Goal: Task Accomplishment & Management: Complete application form

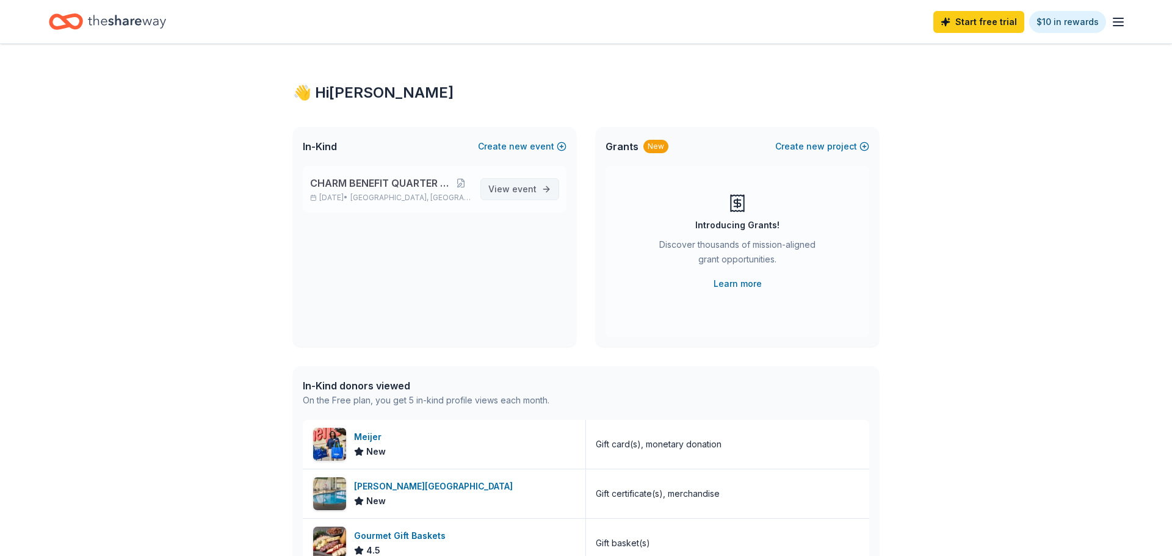
click at [521, 189] on span "event" at bounding box center [524, 189] width 24 height 10
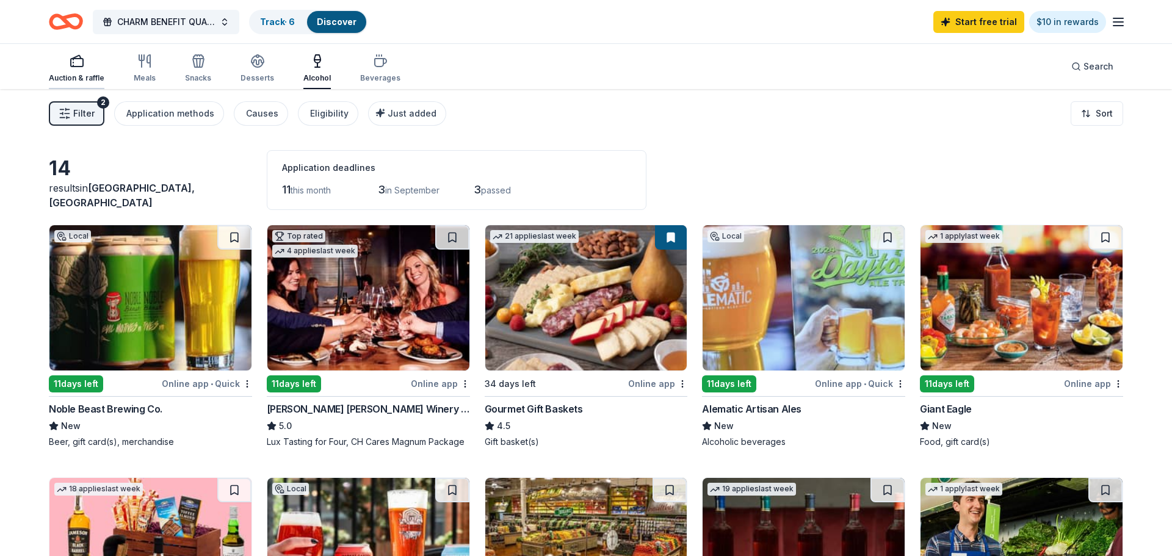
click at [77, 75] on div "Auction & raffle" at bounding box center [77, 78] width 56 height 10
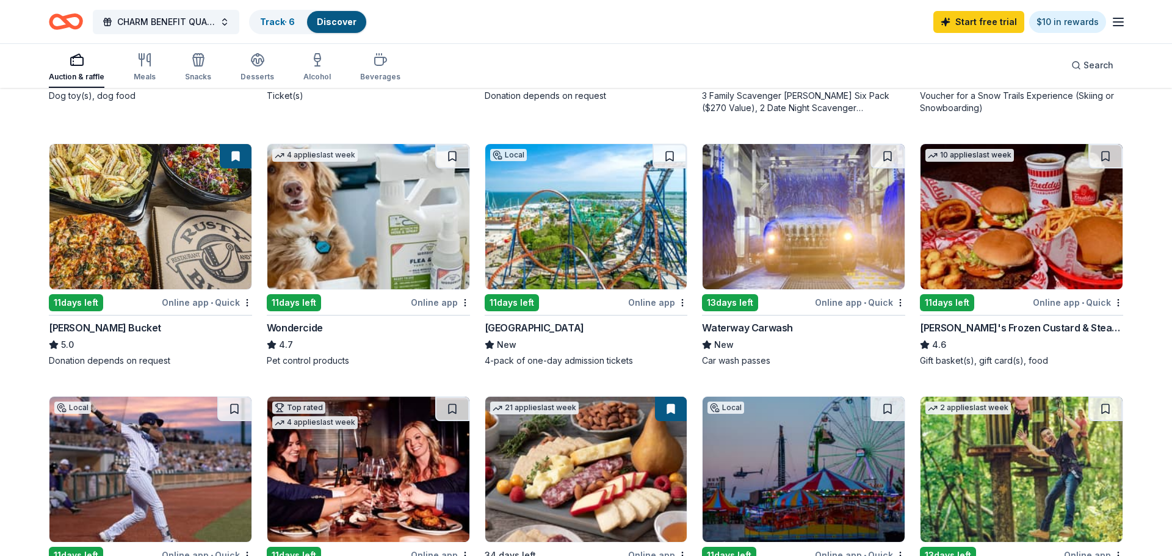
scroll to position [598, 0]
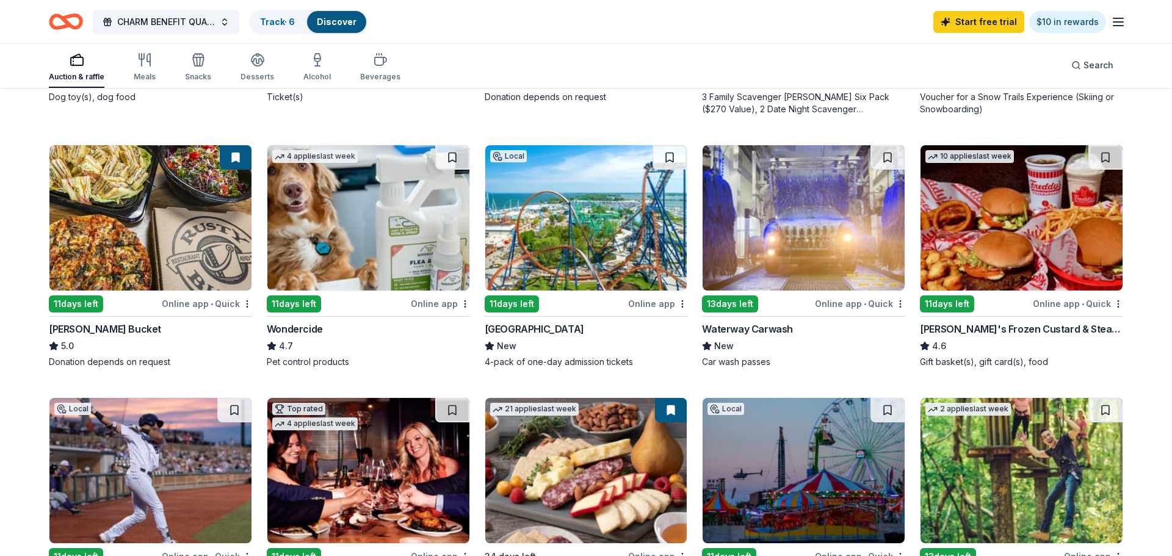
click at [516, 245] on img at bounding box center [586, 217] width 202 height 145
click at [193, 73] on div "Snacks" at bounding box center [198, 77] width 26 height 10
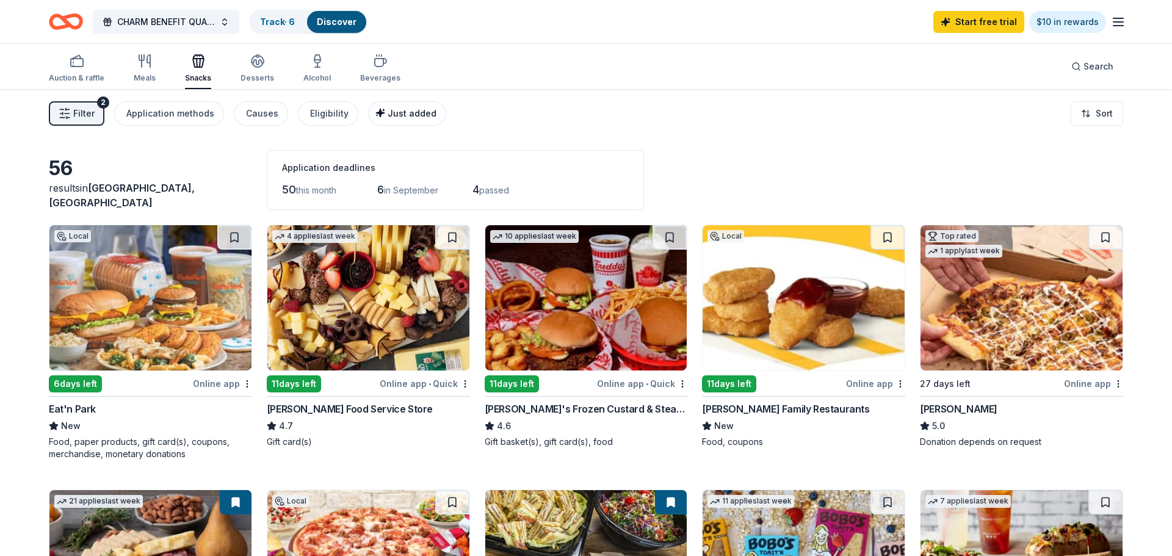
click at [405, 113] on span "Just added" at bounding box center [412, 113] width 49 height 10
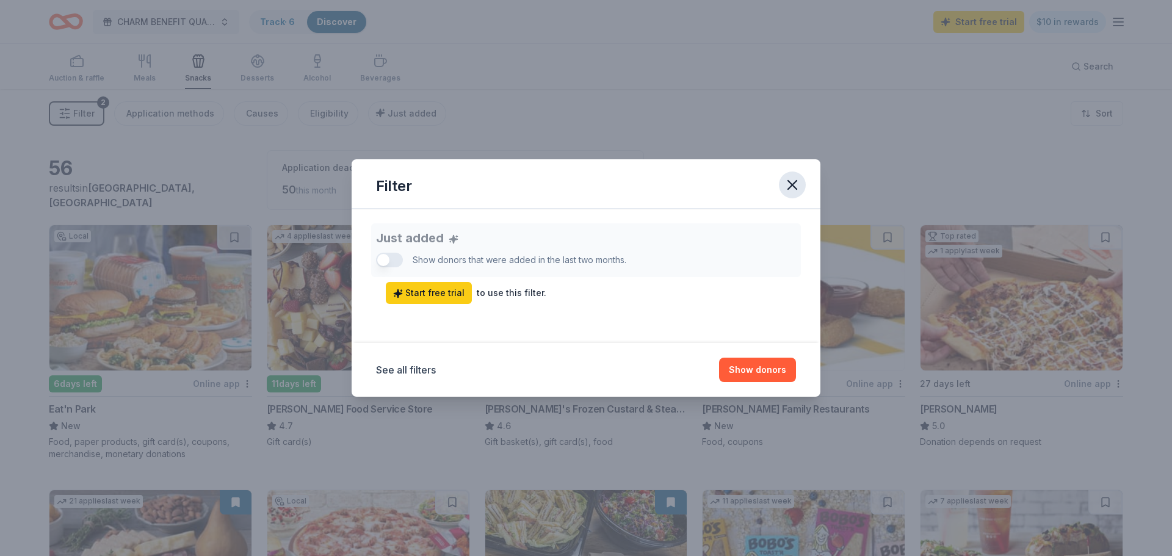
click at [789, 193] on button "button" at bounding box center [792, 185] width 27 height 27
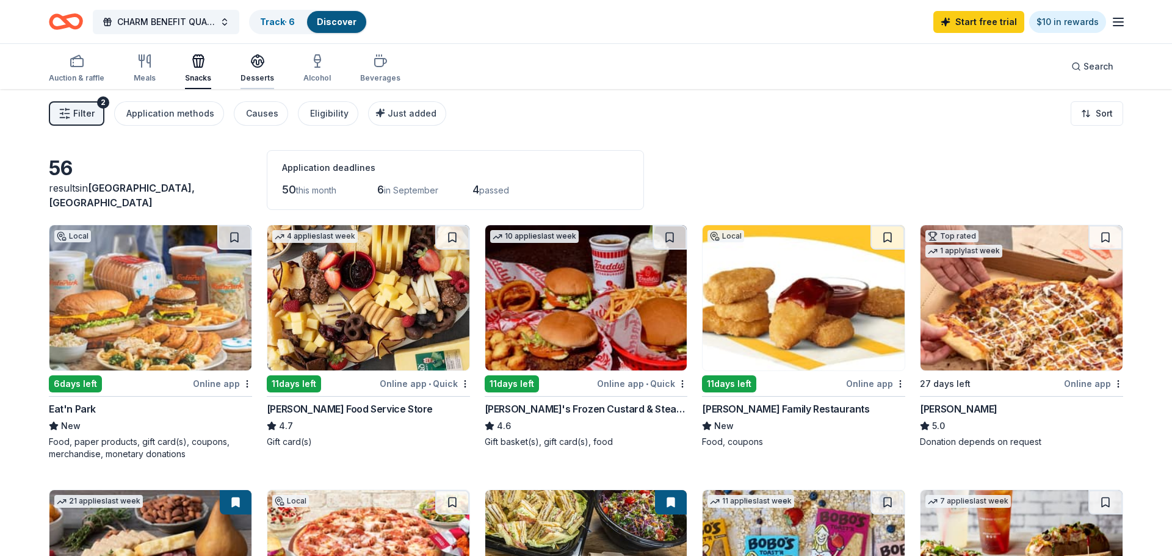
click at [253, 69] on div "Desserts" at bounding box center [257, 68] width 34 height 29
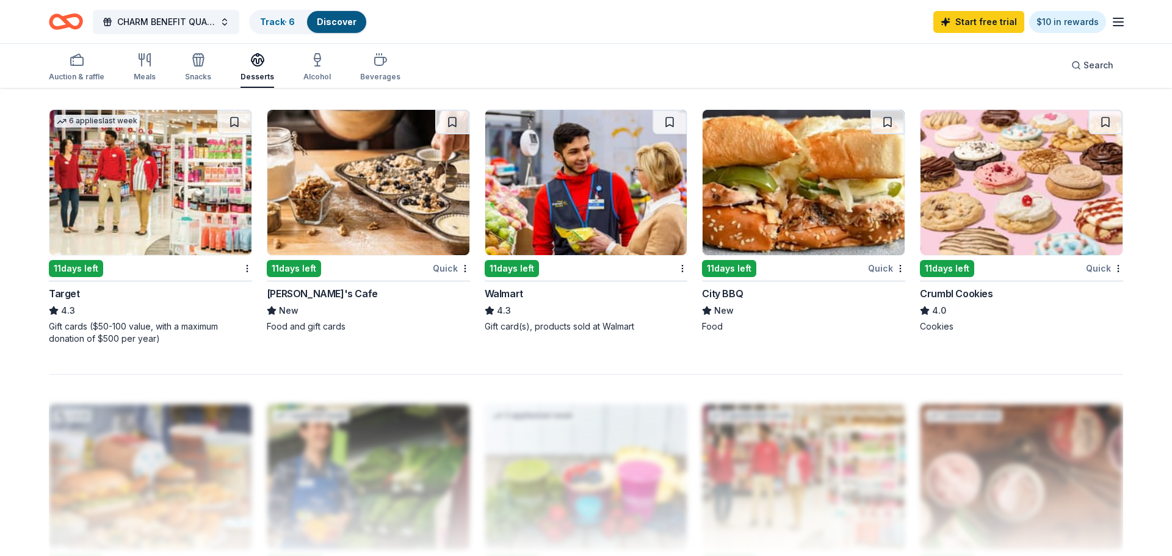
scroll to position [908, 0]
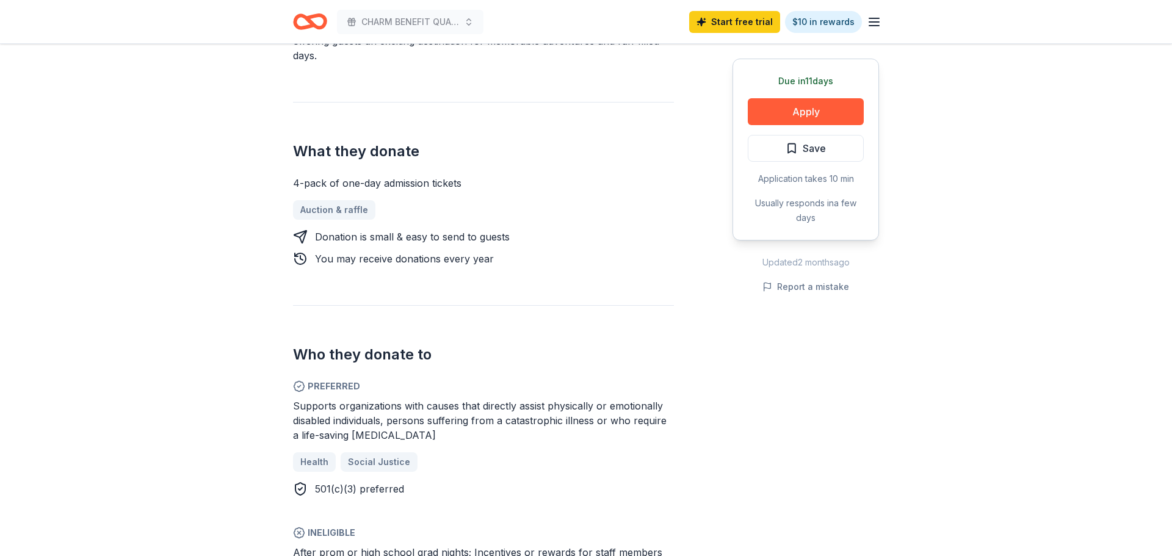
scroll to position [435, 0]
click at [781, 111] on button "Apply" at bounding box center [806, 111] width 116 height 27
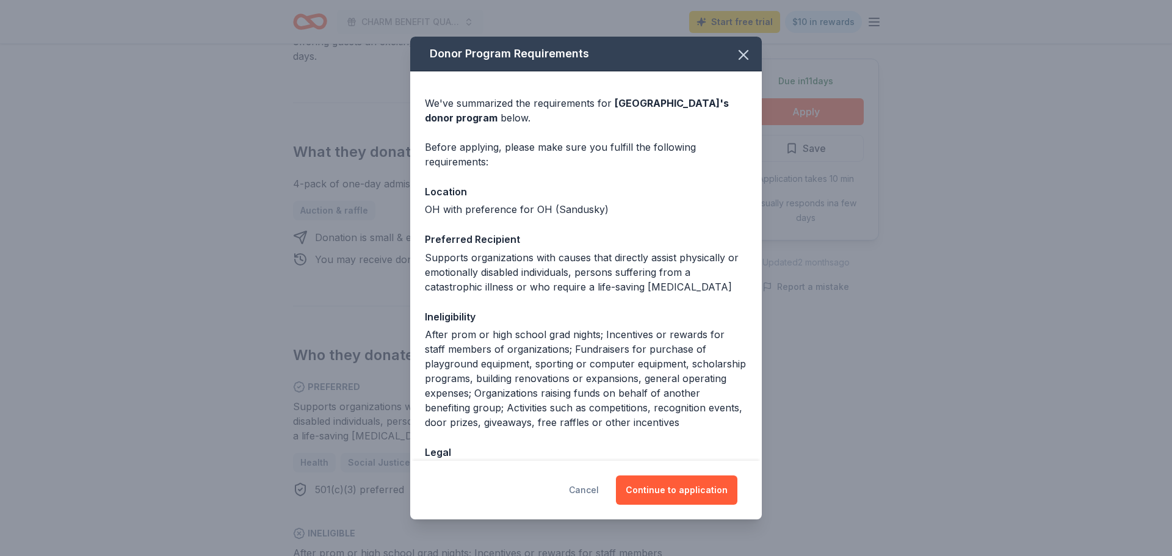
click at [591, 491] on button "Cancel" at bounding box center [584, 490] width 30 height 29
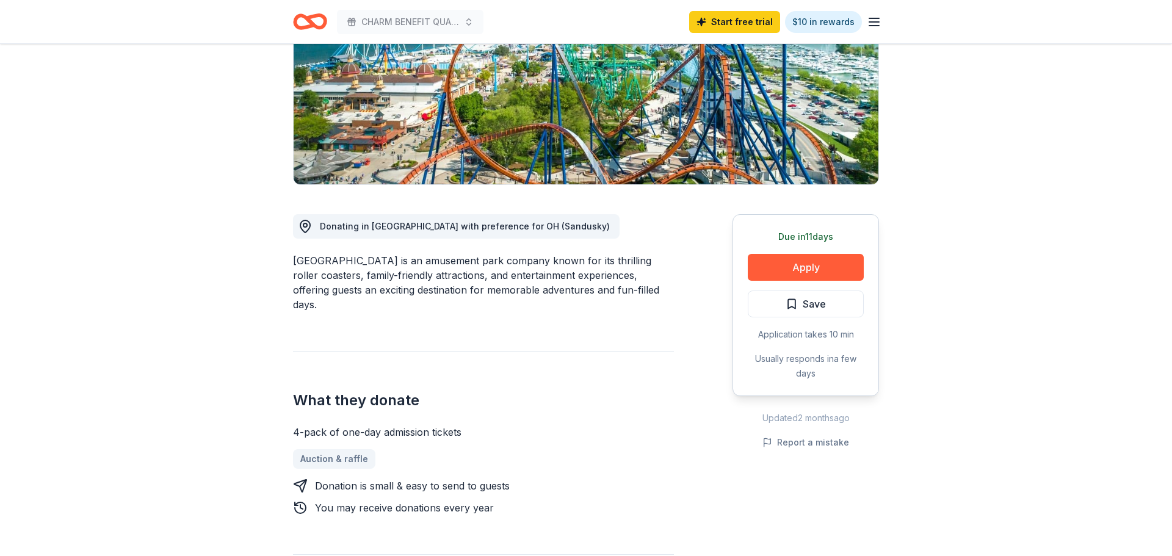
scroll to position [0, 0]
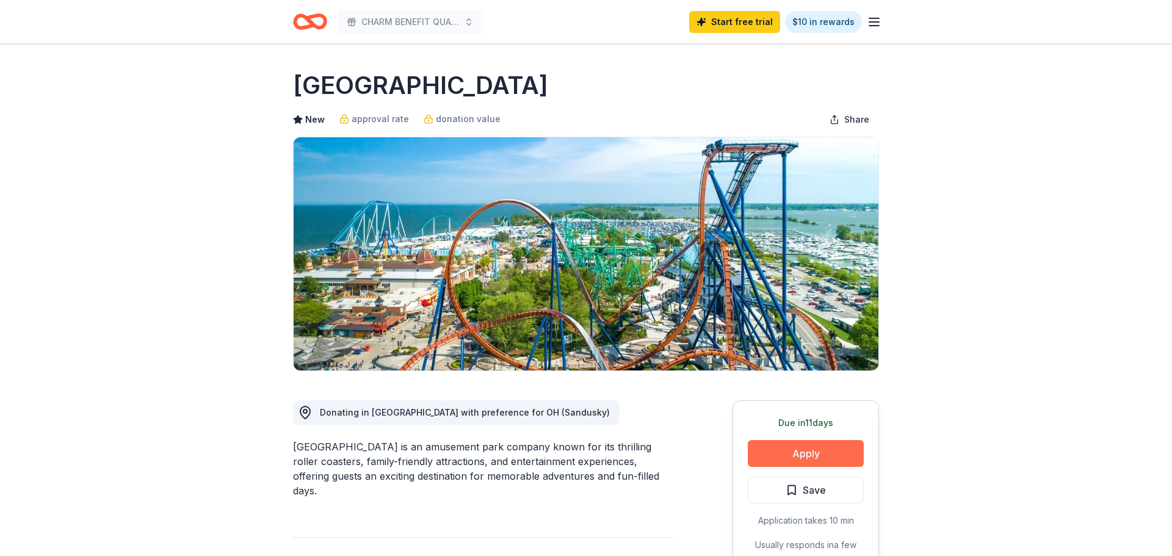
click at [786, 452] on button "Apply" at bounding box center [806, 453] width 116 height 27
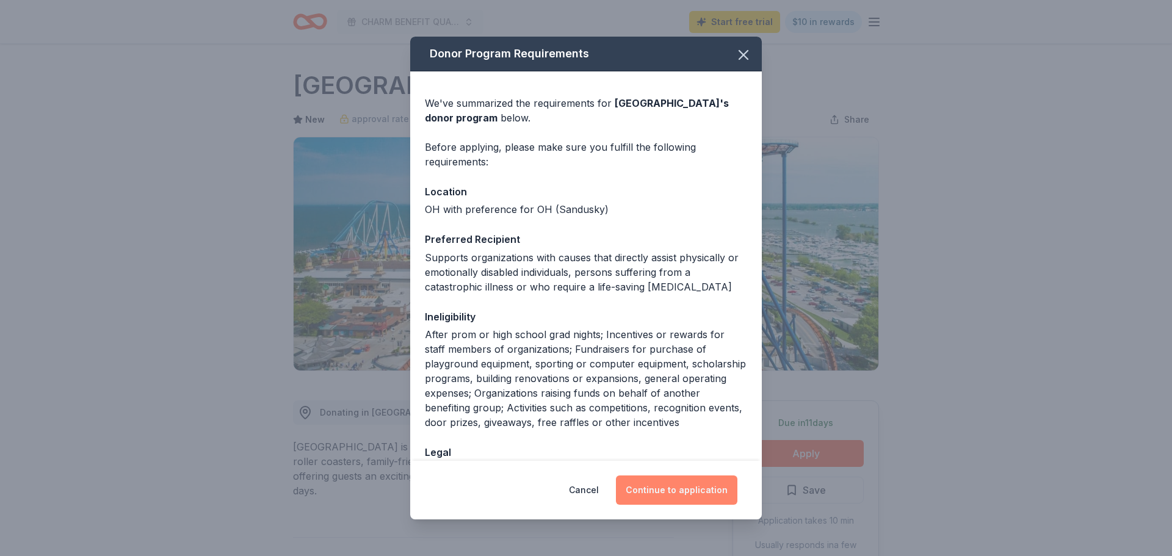
click at [683, 490] on button "Continue to application" at bounding box center [676, 490] width 121 height 29
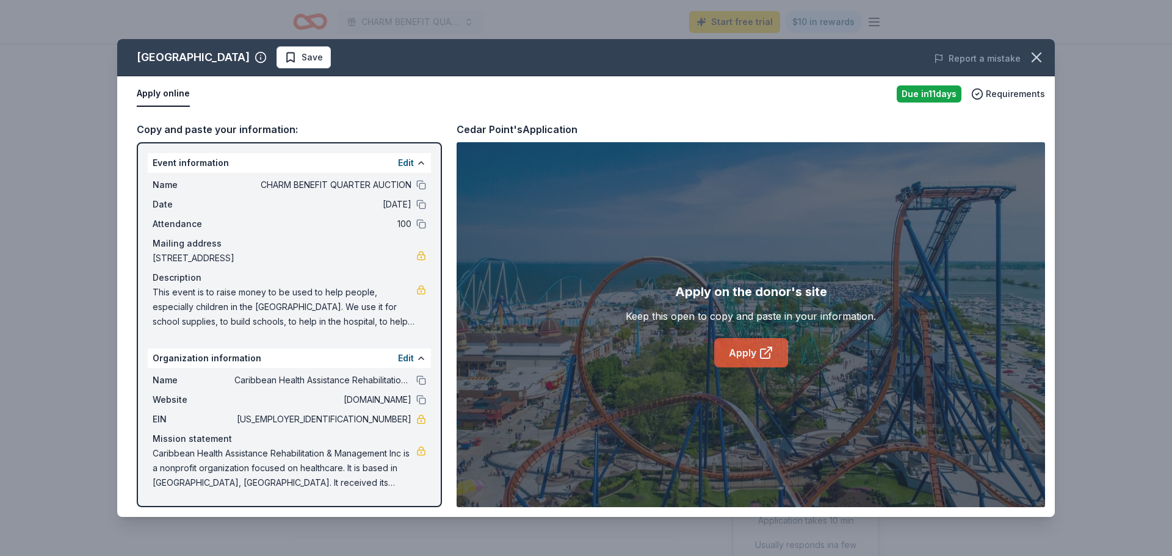
click at [741, 356] on link "Apply" at bounding box center [751, 352] width 74 height 29
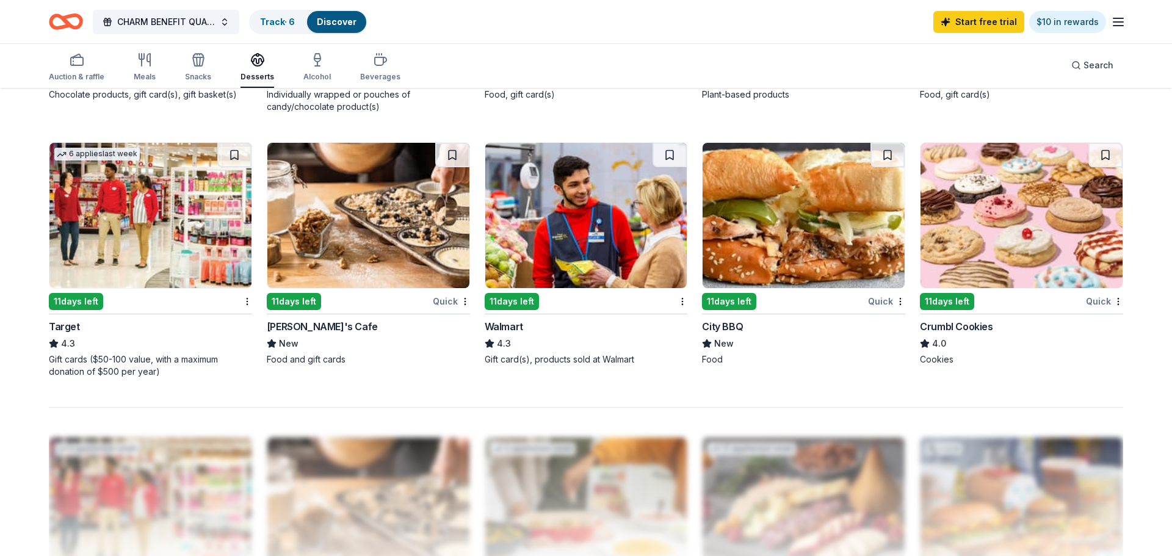
scroll to position [878, 0]
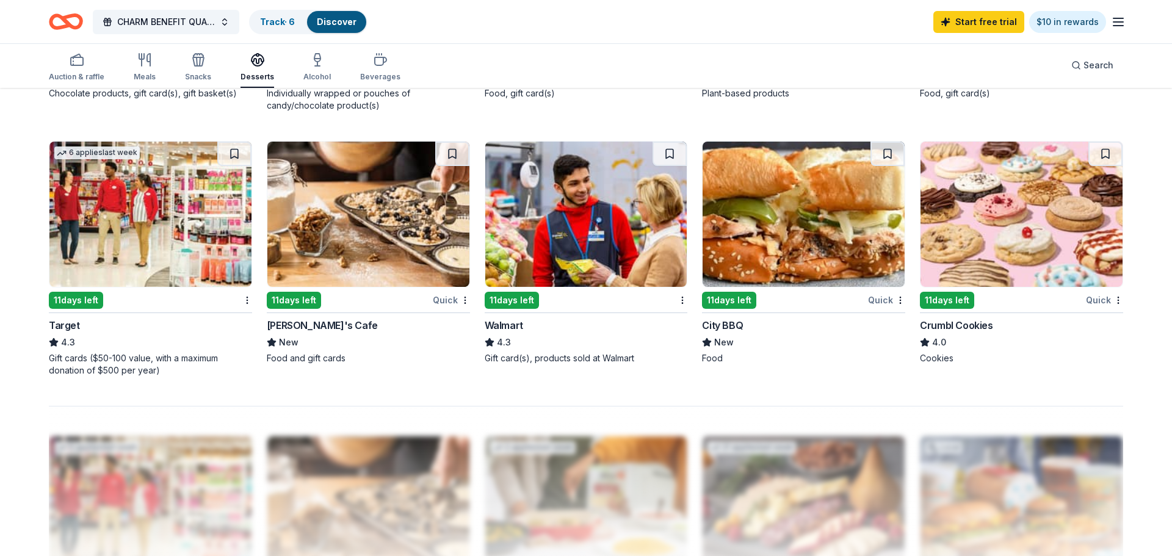
click at [938, 300] on div "11 days left" at bounding box center [947, 300] width 54 height 17
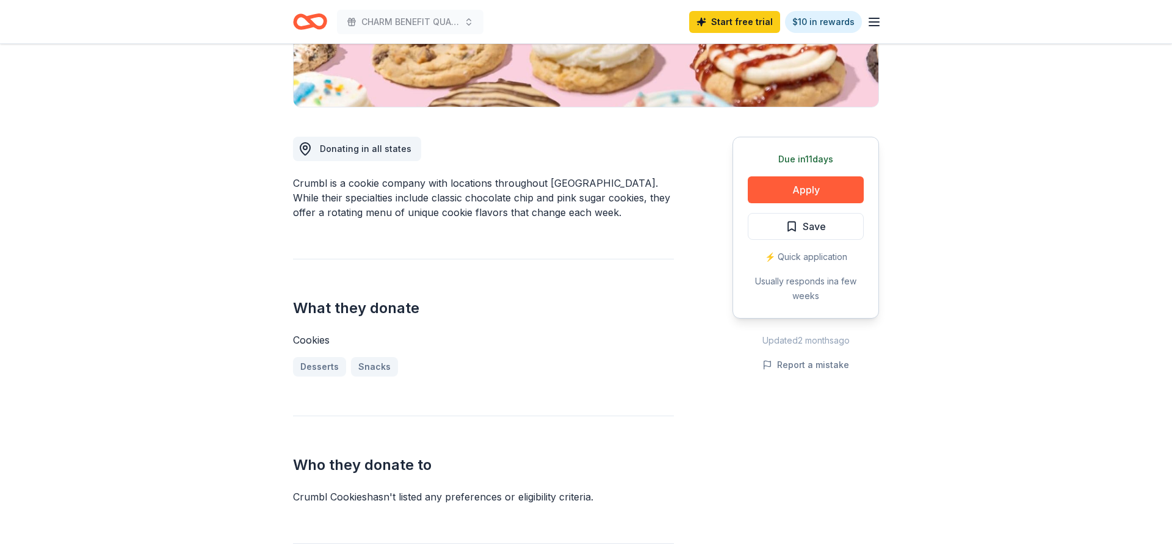
scroll to position [262, 0]
click at [811, 188] on button "Apply" at bounding box center [806, 191] width 116 height 27
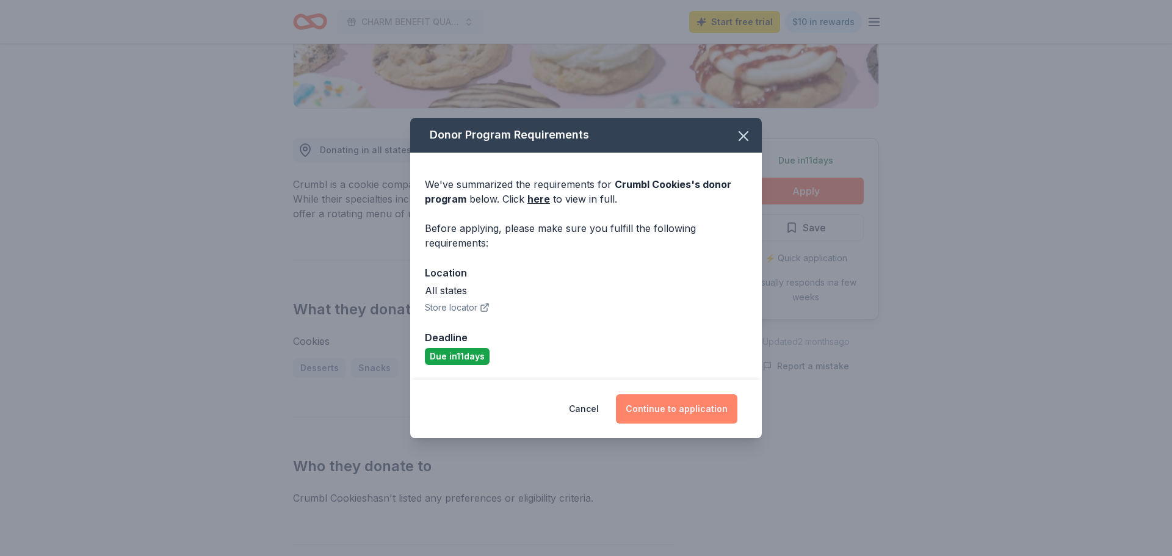
click at [671, 408] on button "Continue to application" at bounding box center [676, 408] width 121 height 29
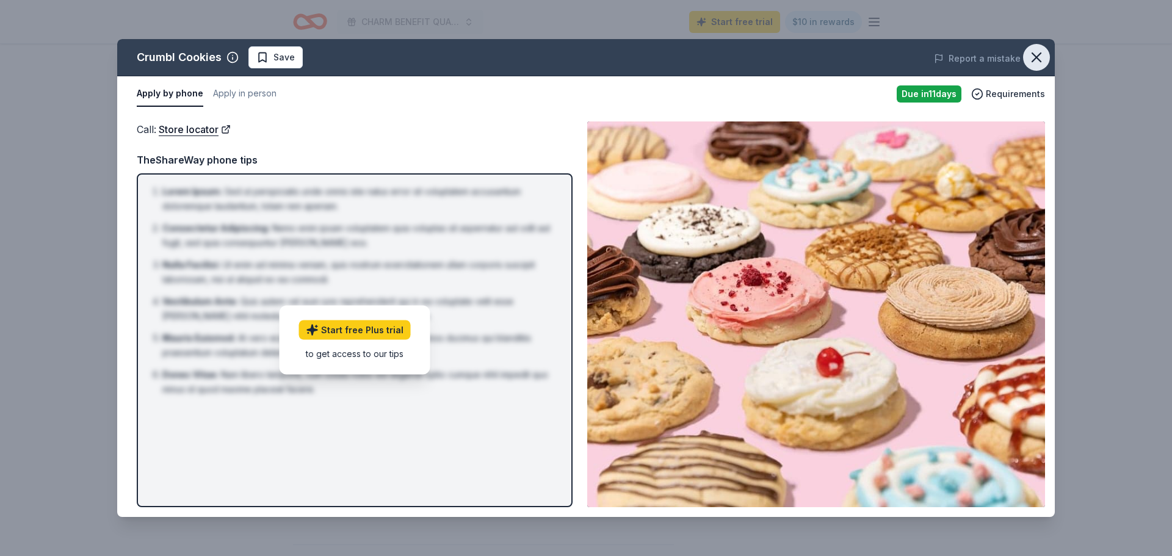
click at [1034, 53] on icon "button" at bounding box center [1036, 57] width 17 height 17
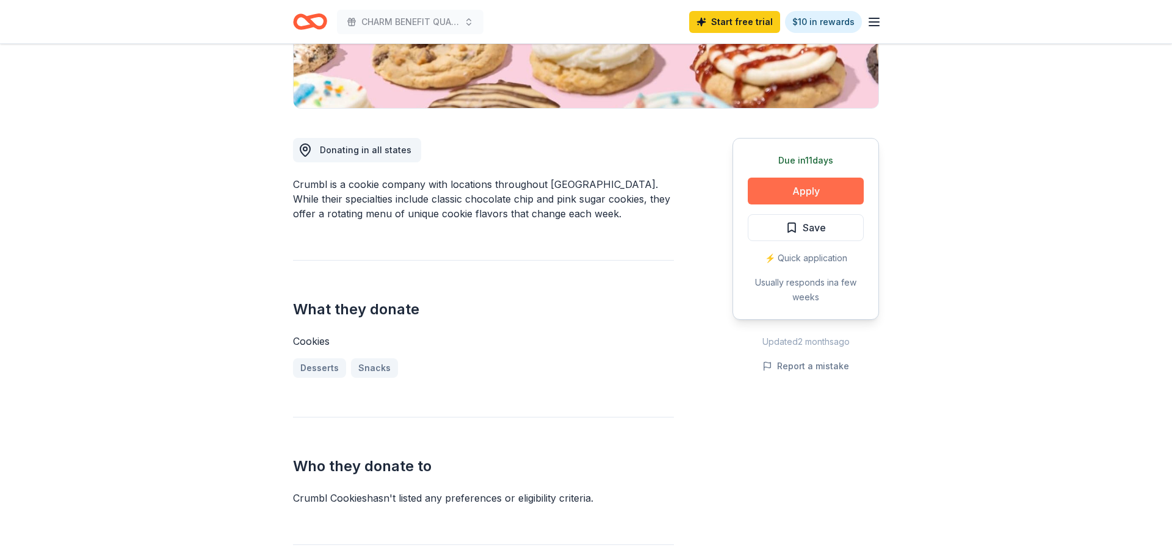
click at [803, 188] on button "Apply" at bounding box center [806, 191] width 116 height 27
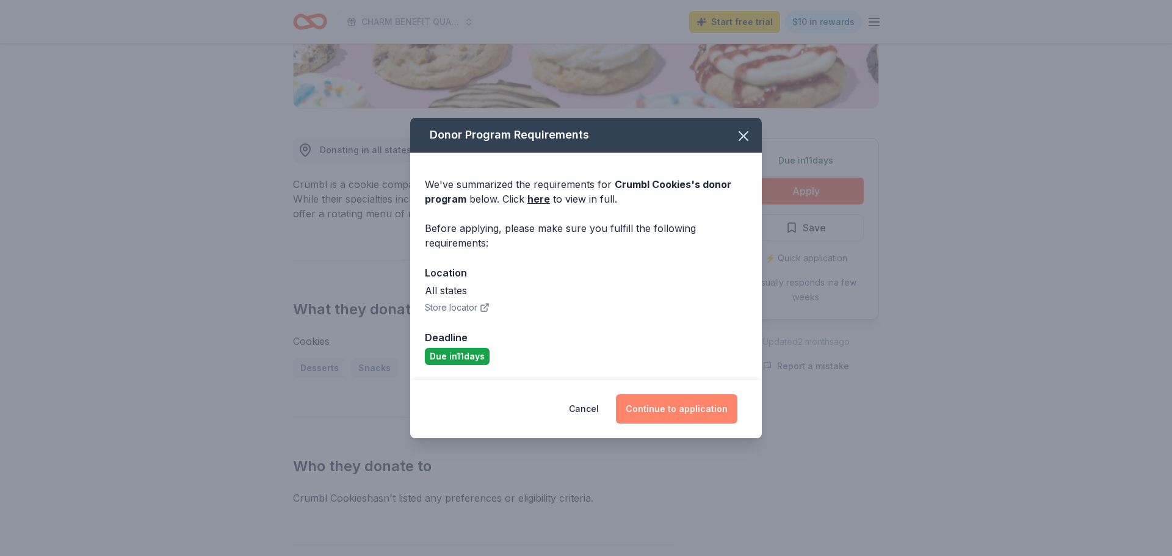
click at [670, 408] on button "Continue to application" at bounding box center [676, 408] width 121 height 29
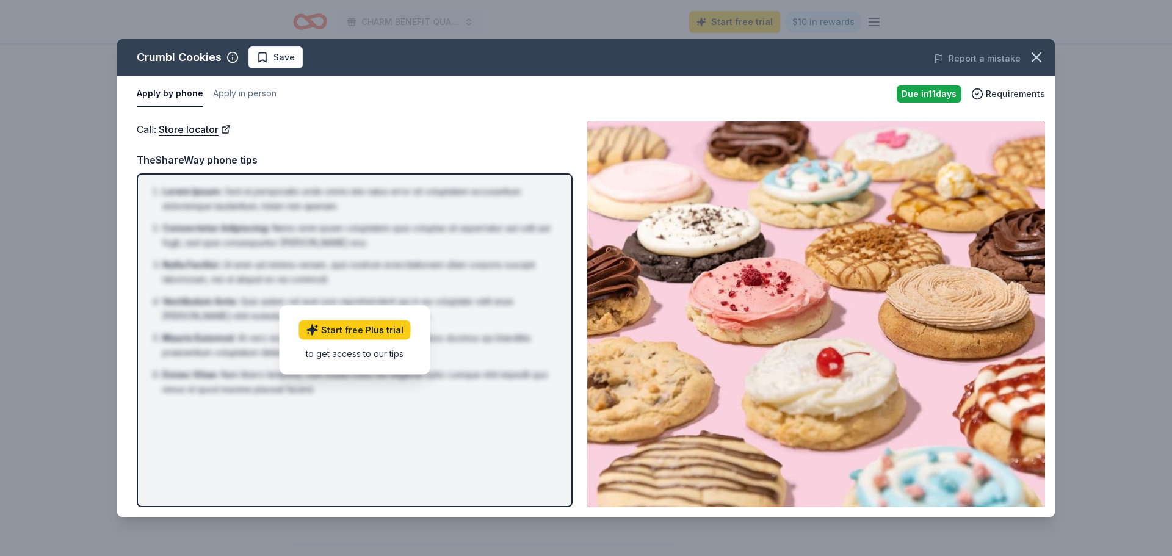
click at [156, 95] on button "Apply by phone" at bounding box center [170, 94] width 67 height 26
click at [1000, 90] on span "Requirements" at bounding box center [1015, 94] width 59 height 15
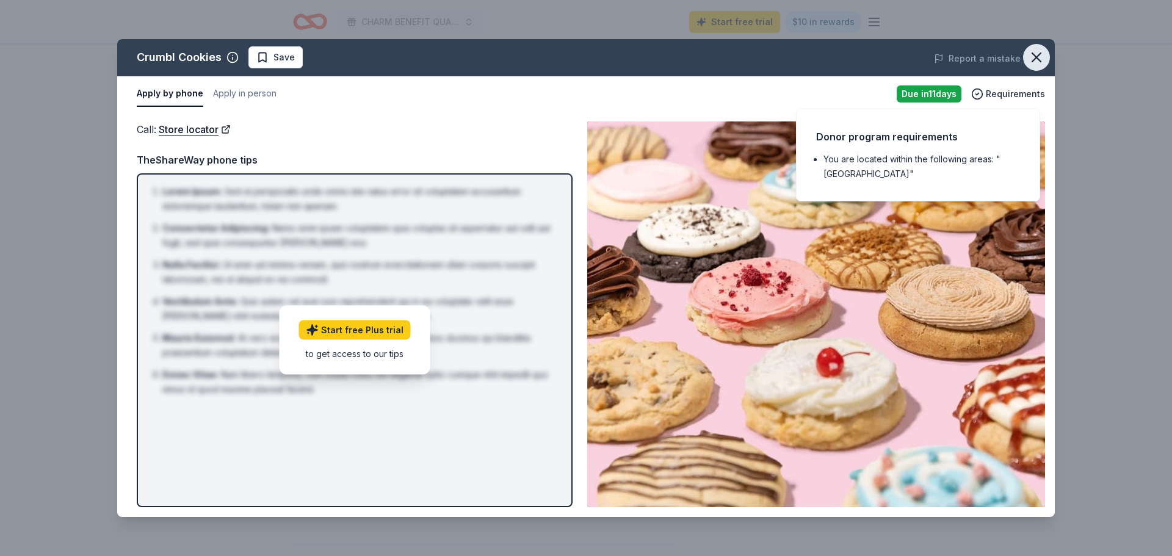
click at [1030, 55] on icon "button" at bounding box center [1036, 57] width 17 height 17
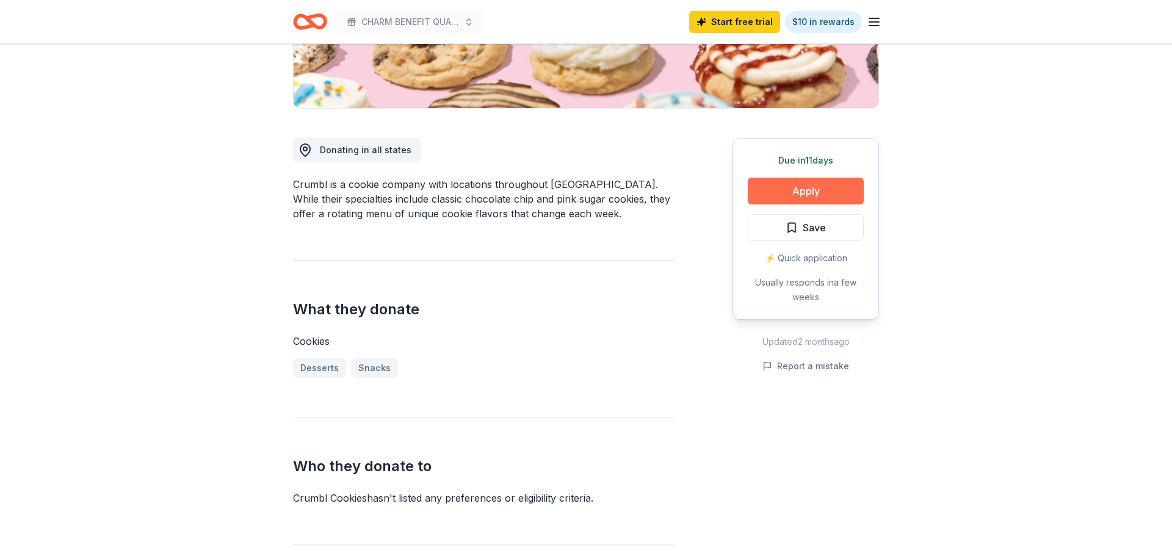
click at [802, 184] on button "Apply" at bounding box center [806, 191] width 116 height 27
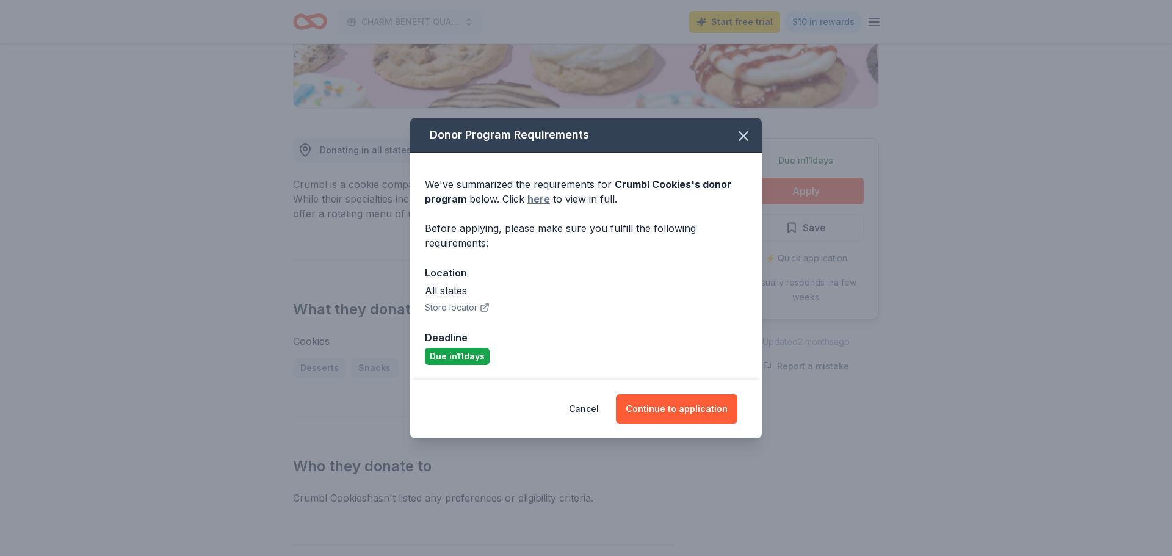
click at [540, 200] on link "here" at bounding box center [538, 199] width 23 height 15
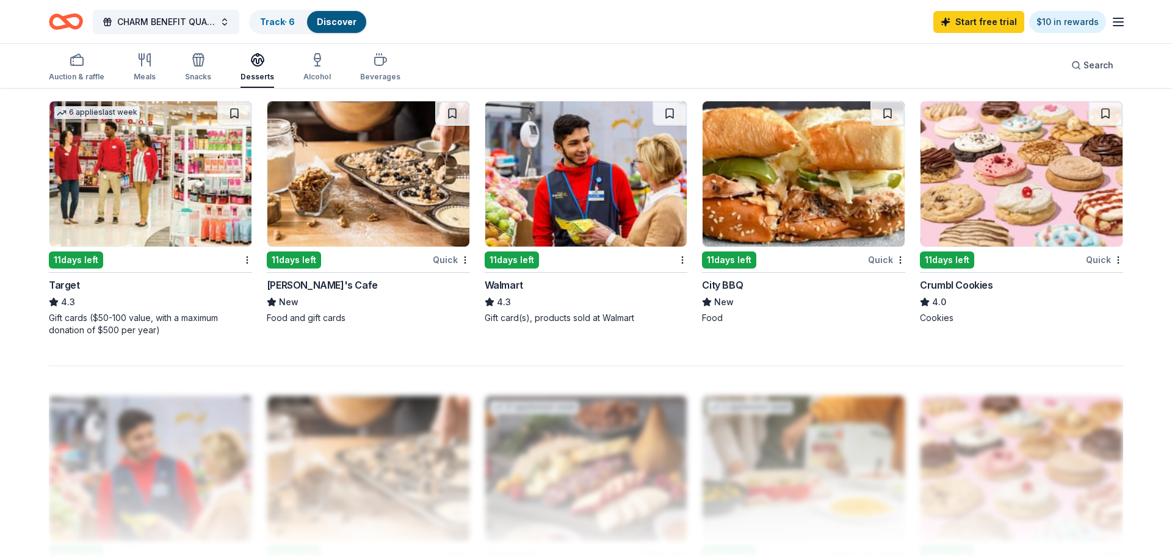
scroll to position [917, 0]
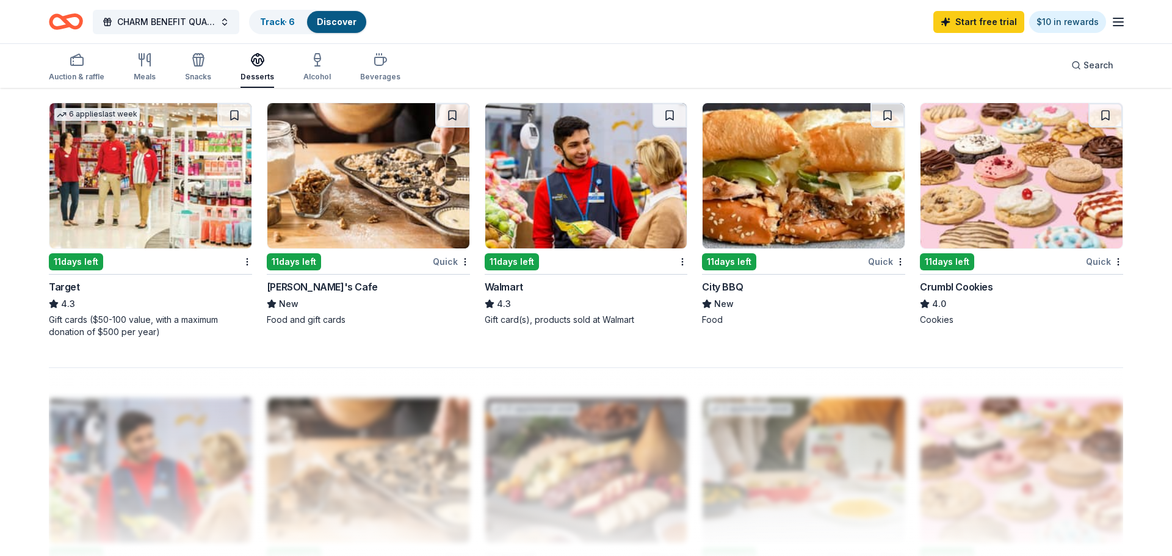
click at [945, 198] on img at bounding box center [1021, 175] width 202 height 145
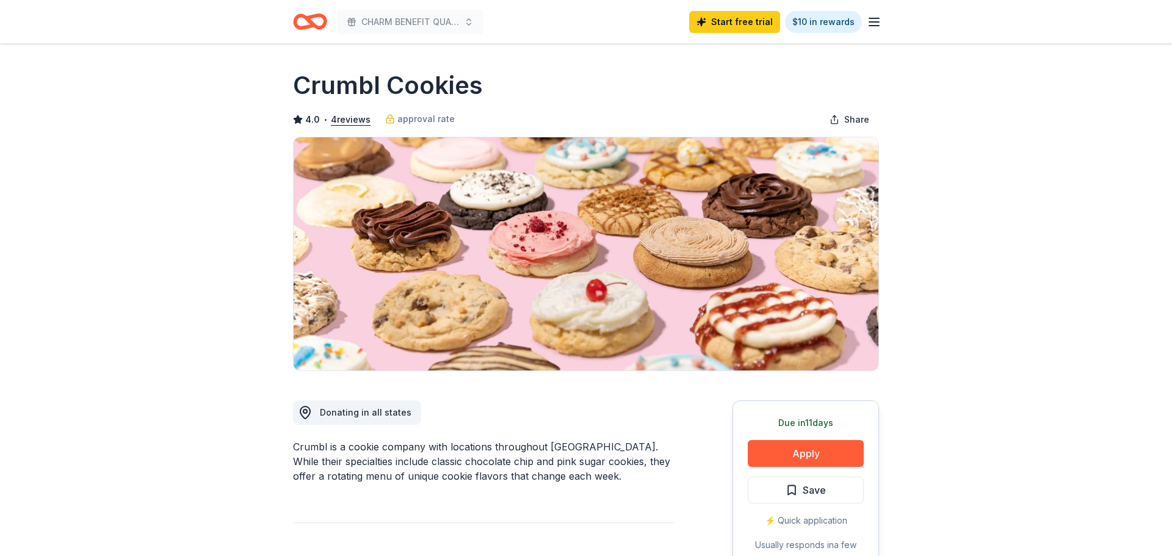
click at [805, 520] on div "⚡️ Quick application" at bounding box center [806, 520] width 116 height 15
click at [804, 457] on button "Apply" at bounding box center [806, 453] width 116 height 27
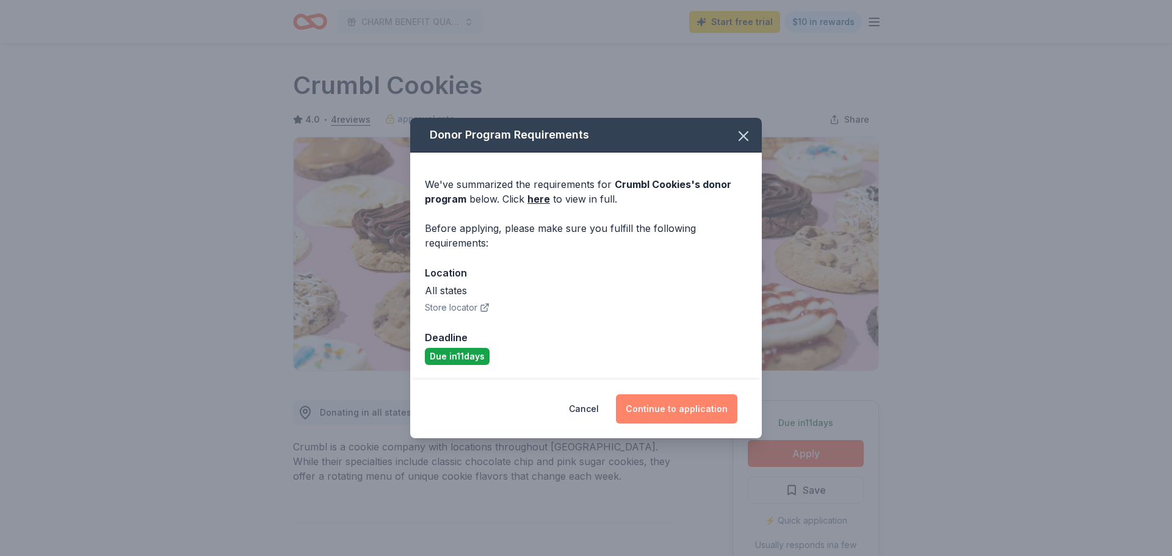
click at [645, 406] on button "Continue to application" at bounding box center [676, 408] width 121 height 29
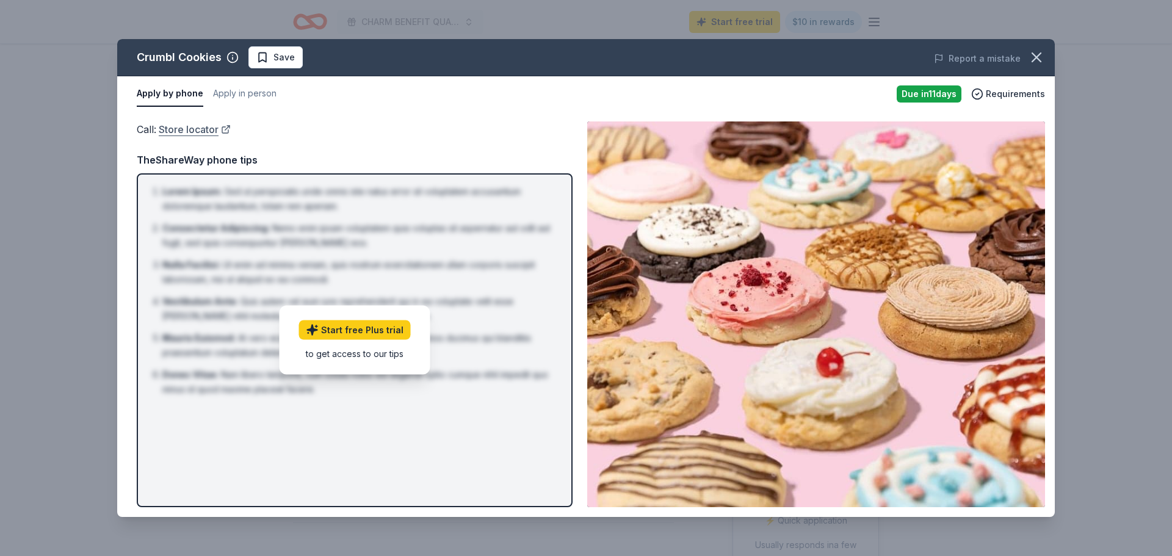
click at [181, 132] on link "Store locator" at bounding box center [195, 129] width 72 height 16
